Goal: Task Accomplishment & Management: Complete application form

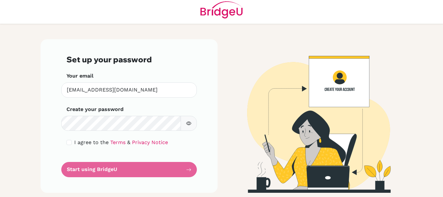
scroll to position [5, 0]
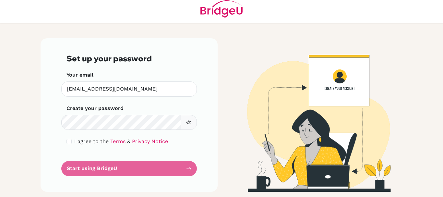
click at [189, 169] on form "Set up your password Your email lmehanna@schutzschool.org.eg Invalid email Crea…" at bounding box center [128, 115] width 125 height 122
click at [185, 168] on form "Set up your password Your email lmehanna@schutzschool.org.eg Invalid email Crea…" at bounding box center [128, 115] width 125 height 122
click at [186, 120] on icon "button" at bounding box center [188, 122] width 5 height 5
click at [183, 119] on button "button" at bounding box center [188, 122] width 16 height 15
click at [57, 187] on div "Set up your password Your email lmehanna@schutzschool.org.eg Invalid email Crea…" at bounding box center [129, 114] width 177 height 153
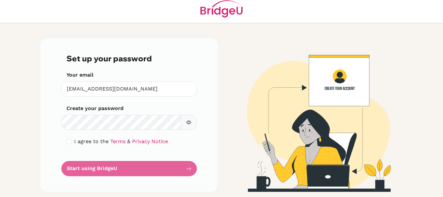
click at [183, 122] on button "button" at bounding box center [188, 122] width 16 height 15
click at [107, 170] on form "Set up your password Your email lmehanna@schutzschool.org.eg Invalid email Crea…" at bounding box center [128, 115] width 125 height 122
click at [185, 168] on form "Set up your password Your email lmehanna@schutzschool.org.eg Invalid email Crea…" at bounding box center [128, 115] width 125 height 122
click at [188, 120] on icon "button" at bounding box center [188, 122] width 5 height 5
drag, startPoint x: 188, startPoint y: 169, endPoint x: 165, endPoint y: 166, distance: 22.9
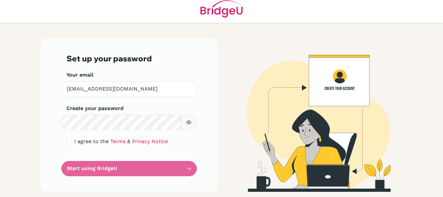
click at [188, 169] on form "Set up your password Your email lmehanna@schutzschool.org.eg Invalid email Crea…" at bounding box center [128, 115] width 125 height 122
click at [67, 143] on input "checkbox" at bounding box center [68, 141] width 5 height 5
checkbox input "true"
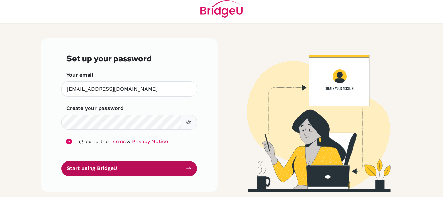
click at [165, 167] on button "Start using BridgeU" at bounding box center [128, 168] width 135 height 15
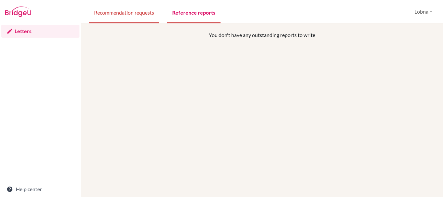
click at [121, 11] on link "Recommendation requests" at bounding box center [124, 12] width 70 height 22
click at [185, 11] on link "Reference reports" at bounding box center [193, 12] width 53 height 22
click at [17, 31] on link "Letters" at bounding box center [40, 31] width 78 height 13
click at [30, 29] on link "Letters" at bounding box center [40, 31] width 78 height 13
click at [429, 11] on button "Lobna" at bounding box center [423, 12] width 24 height 12
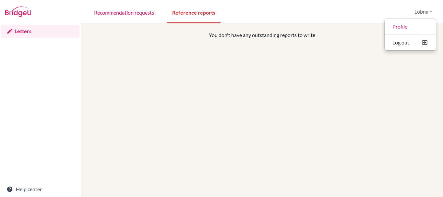
click at [125, 79] on div "You don't have any outstanding reports to write" at bounding box center [262, 129] width 346 height 197
click at [213, 37] on p "You don't have any outstanding reports to write" at bounding box center [261, 35] width 279 height 8
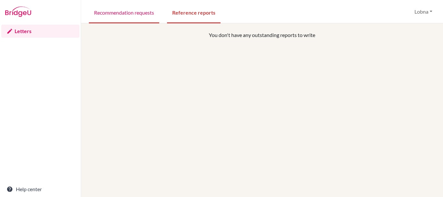
click at [107, 12] on link "Recommendation requests" at bounding box center [124, 12] width 70 height 22
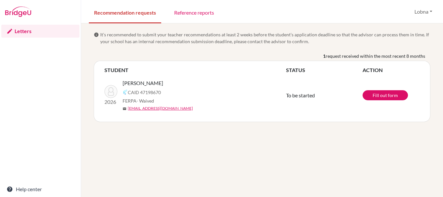
click at [12, 30] on icon at bounding box center [9, 31] width 6 height 6
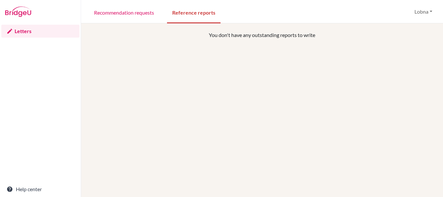
click at [11, 31] on icon at bounding box center [9, 31] width 6 height 6
click at [134, 11] on link "Recommendation requests" at bounding box center [124, 12] width 70 height 22
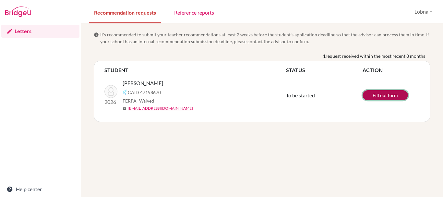
click at [393, 93] on link "Fill out form" at bounding box center [384, 95] width 45 height 10
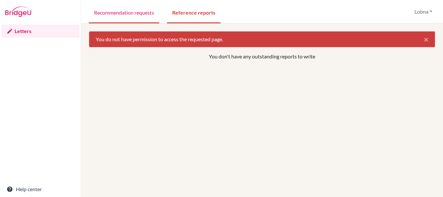
click at [135, 12] on link "Recommendation requests" at bounding box center [124, 12] width 70 height 22
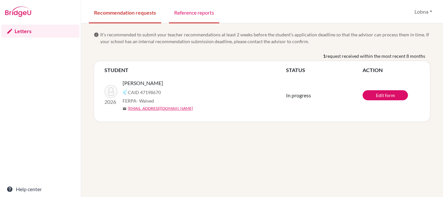
click at [197, 11] on link "Reference reports" at bounding box center [194, 12] width 50 height 22
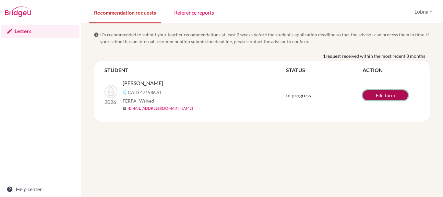
click at [383, 94] on link "Edit form" at bounding box center [384, 95] width 45 height 10
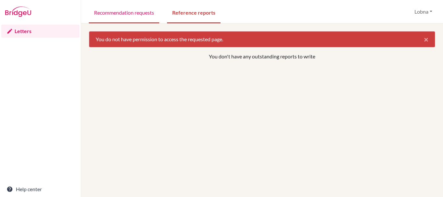
click at [137, 13] on link "Recommendation requests" at bounding box center [124, 12] width 70 height 22
click at [111, 13] on link "Recommendation requests" at bounding box center [124, 12] width 70 height 22
click at [424, 39] on span "×" at bounding box center [426, 38] width 5 height 9
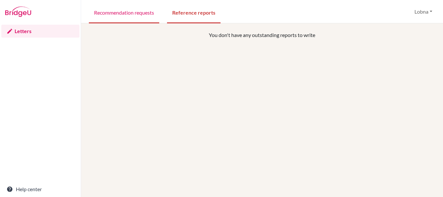
click at [129, 12] on link "Recommendation requests" at bounding box center [124, 12] width 70 height 22
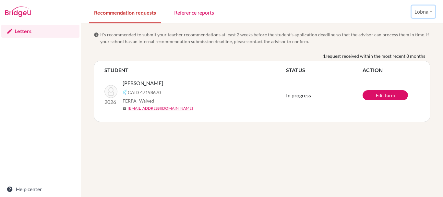
click at [429, 10] on button "Lobna" at bounding box center [423, 12] width 24 height 12
click at [185, 11] on link "Reference reports" at bounding box center [194, 12] width 50 height 22
